Goal: Find specific page/section: Find specific page/section

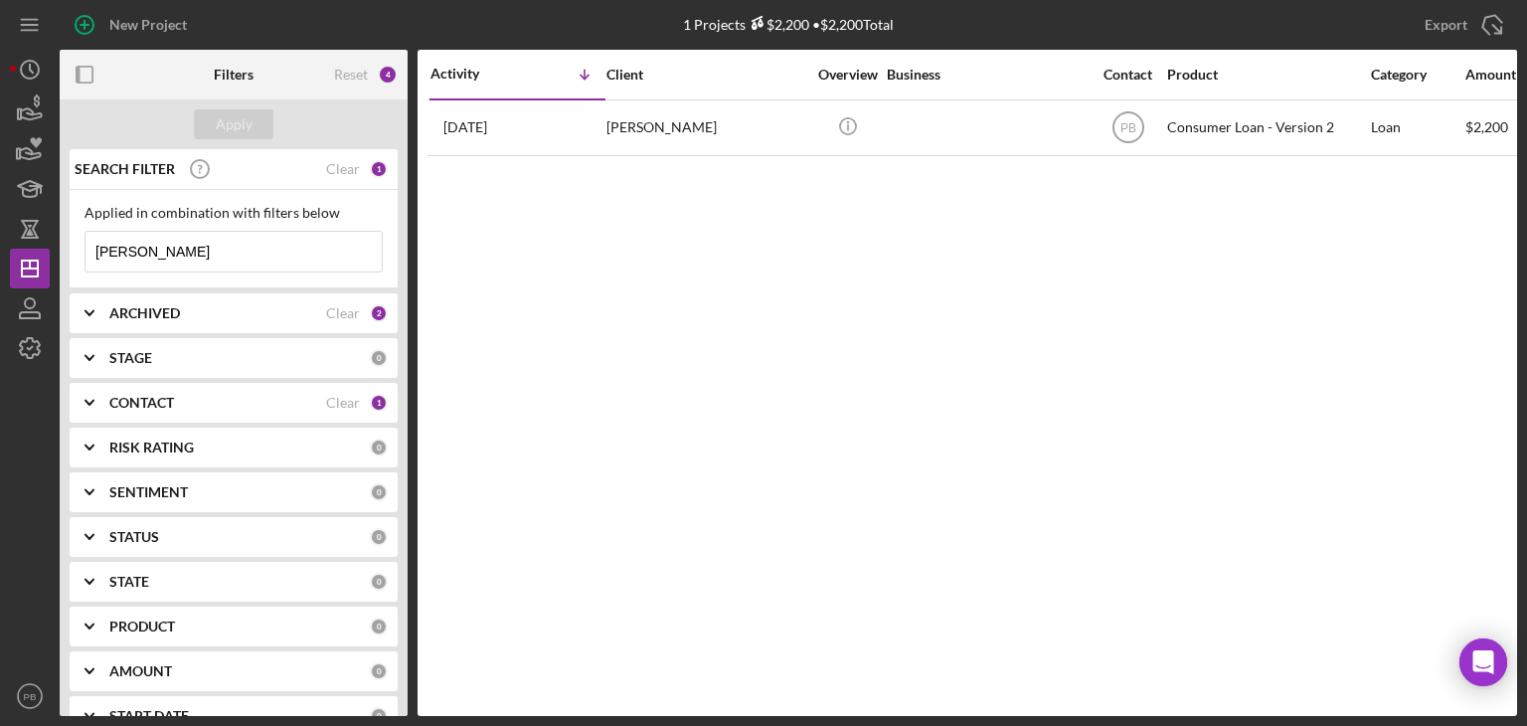
click at [197, 248] on input "[PERSON_NAME]" at bounding box center [234, 252] width 296 height 40
click at [355, 71] on div "Reset" at bounding box center [351, 75] width 34 height 16
click at [219, 128] on div "Apply" at bounding box center [234, 124] width 37 height 30
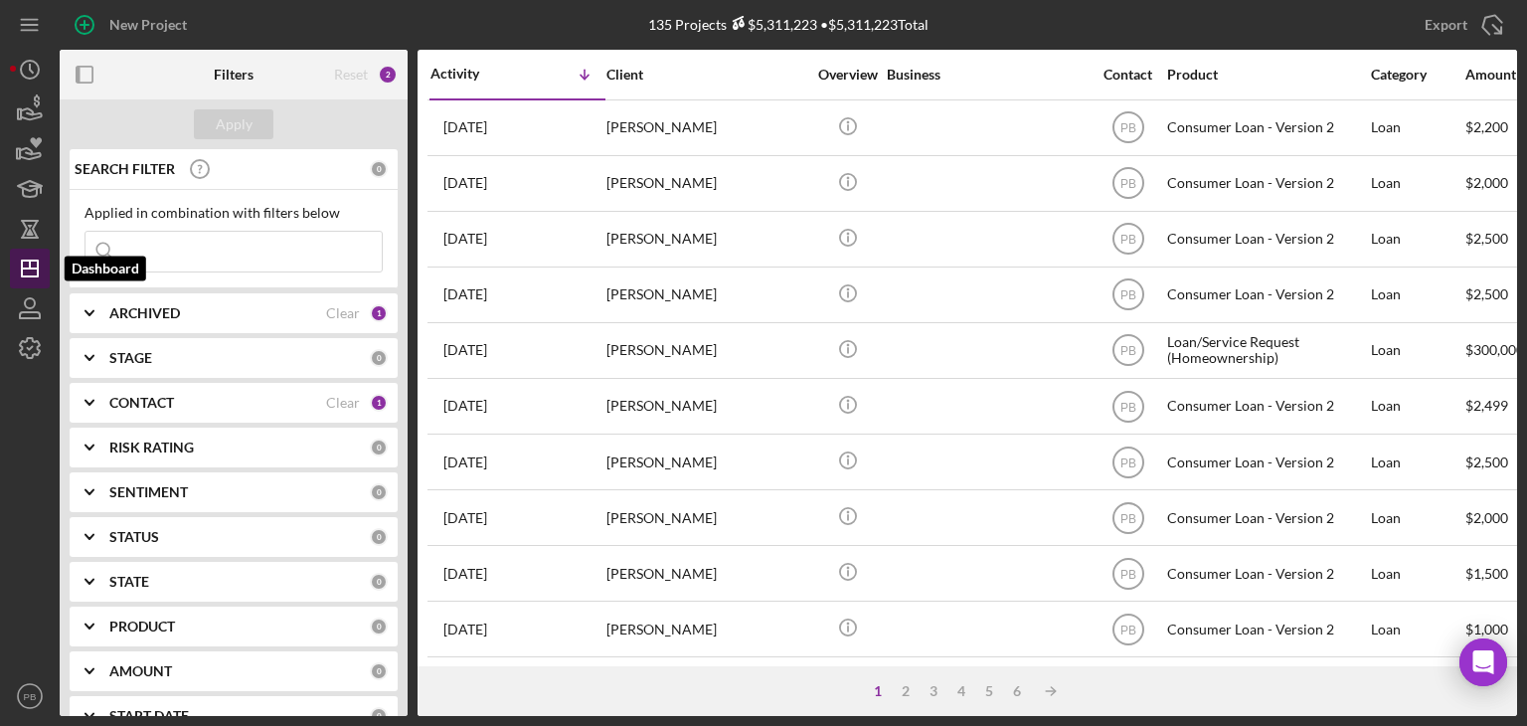
click at [33, 271] on icon "Icon/Dashboard" at bounding box center [30, 269] width 50 height 50
